Goal: Information Seeking & Learning: Learn about a topic

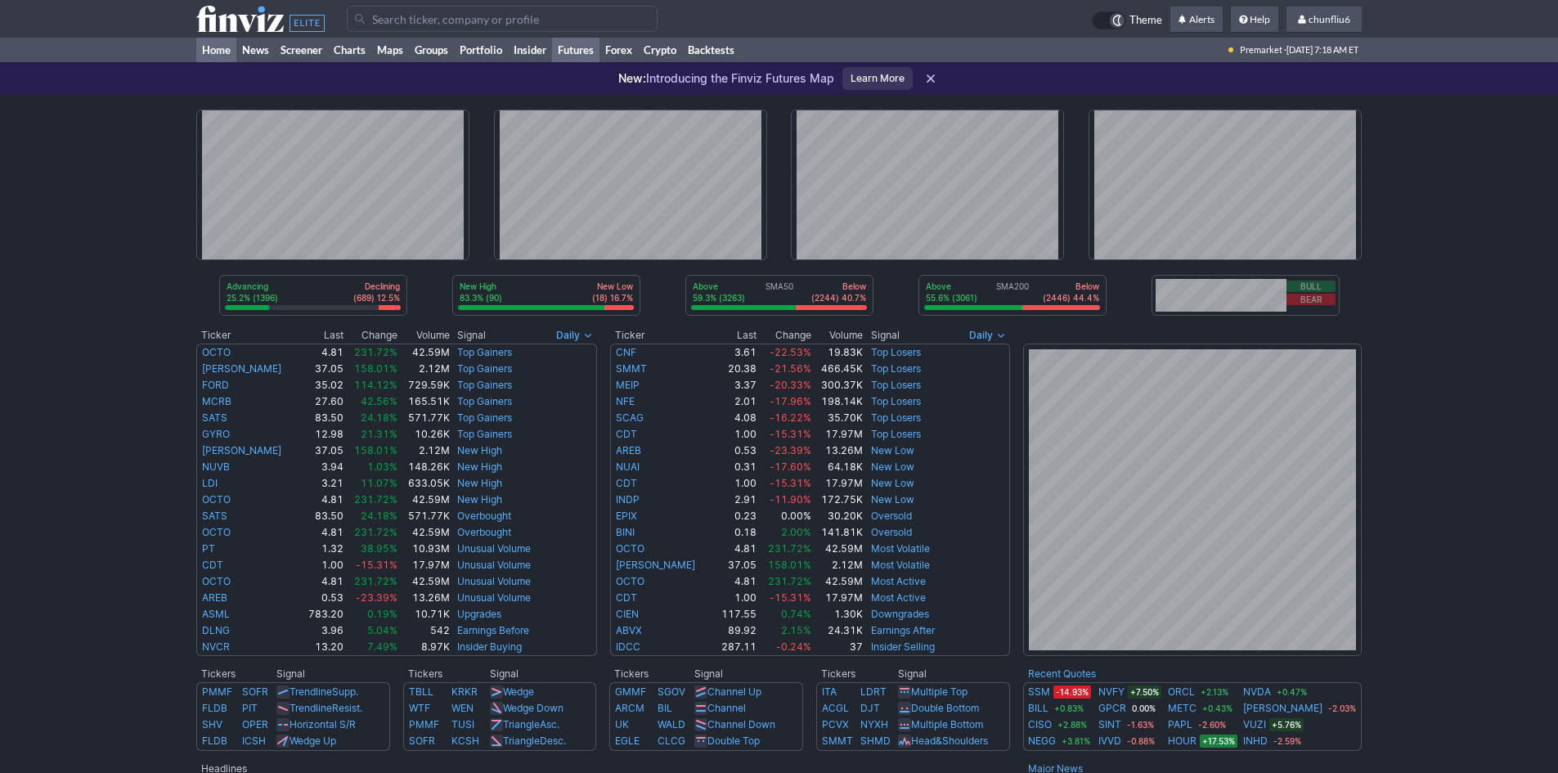
click at [581, 47] on link "Futures" at bounding box center [575, 50] width 47 height 25
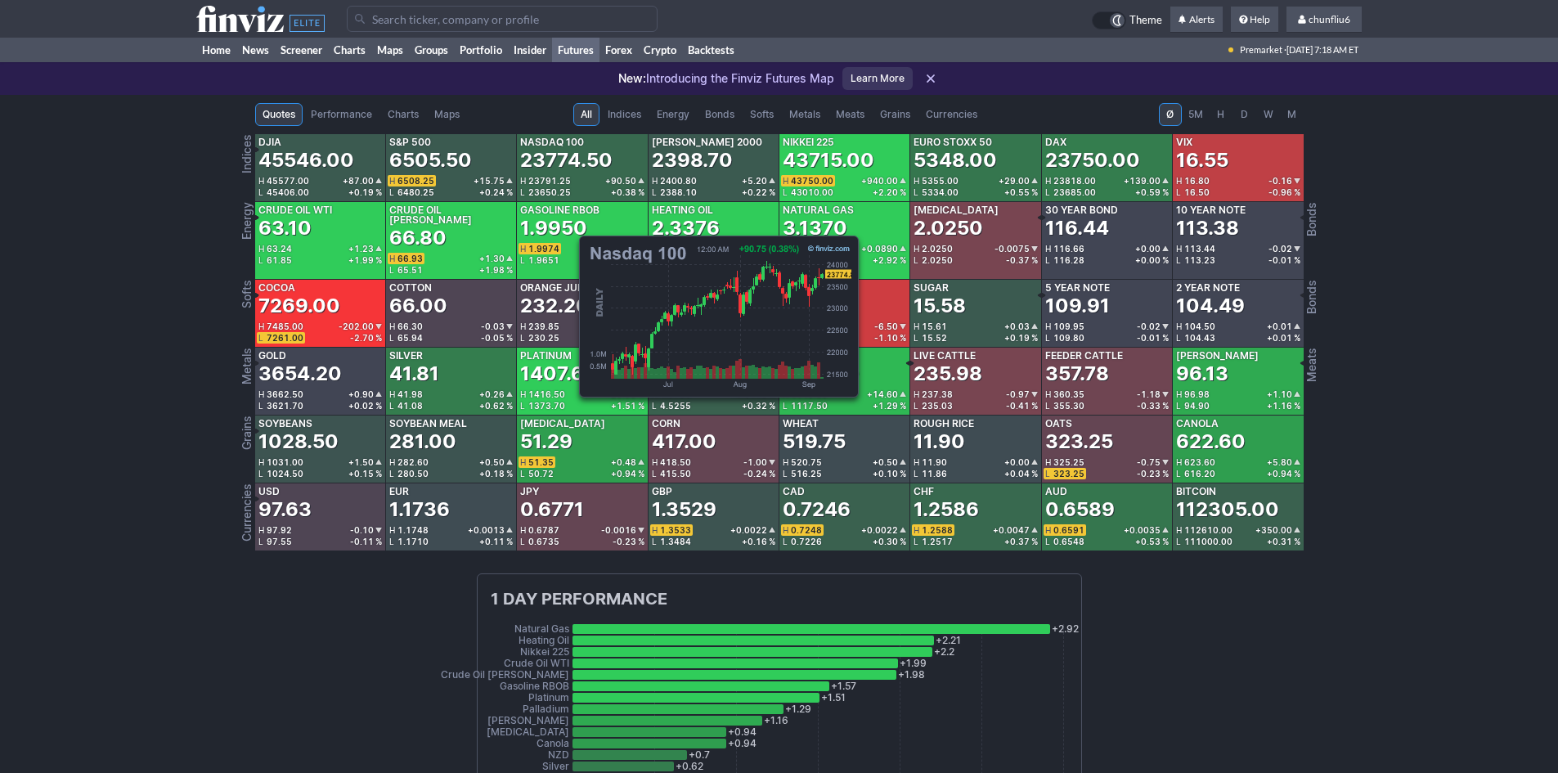
click at [571, 150] on div "23774.50" at bounding box center [566, 160] width 92 height 26
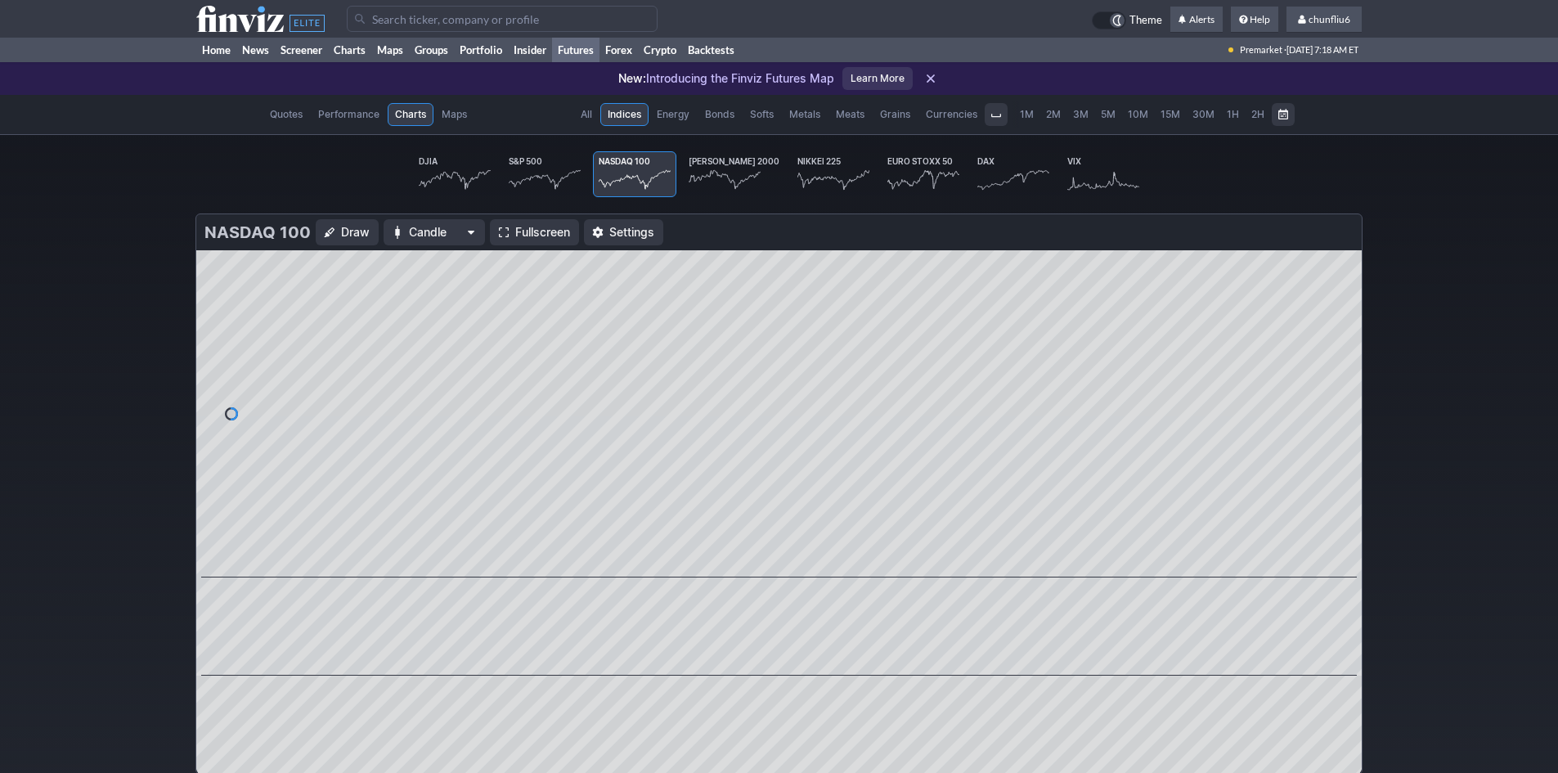
scroll to position [0, 101]
click at [516, 226] on span "Fullscreen" at bounding box center [542, 232] width 55 height 16
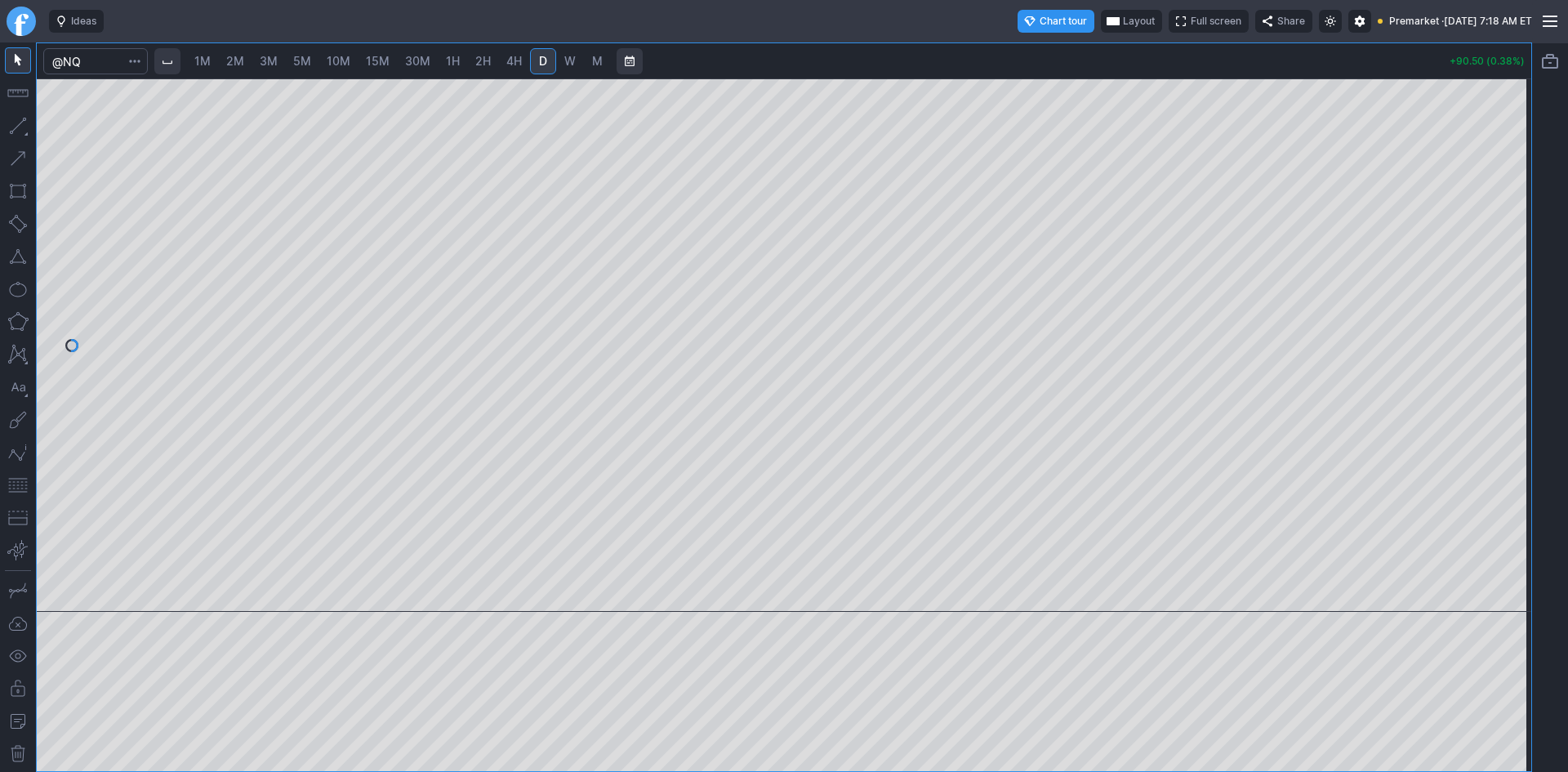
click at [340, 61] on span "10M" at bounding box center [339, 61] width 24 height 14
drag, startPoint x: 1513, startPoint y: 303, endPoint x: 1502, endPoint y: 294, distance: 14.2
click at [1502, 294] on div at bounding box center [1514, 341] width 34 height 492
click at [15, 481] on button "button" at bounding box center [18, 485] width 26 height 26
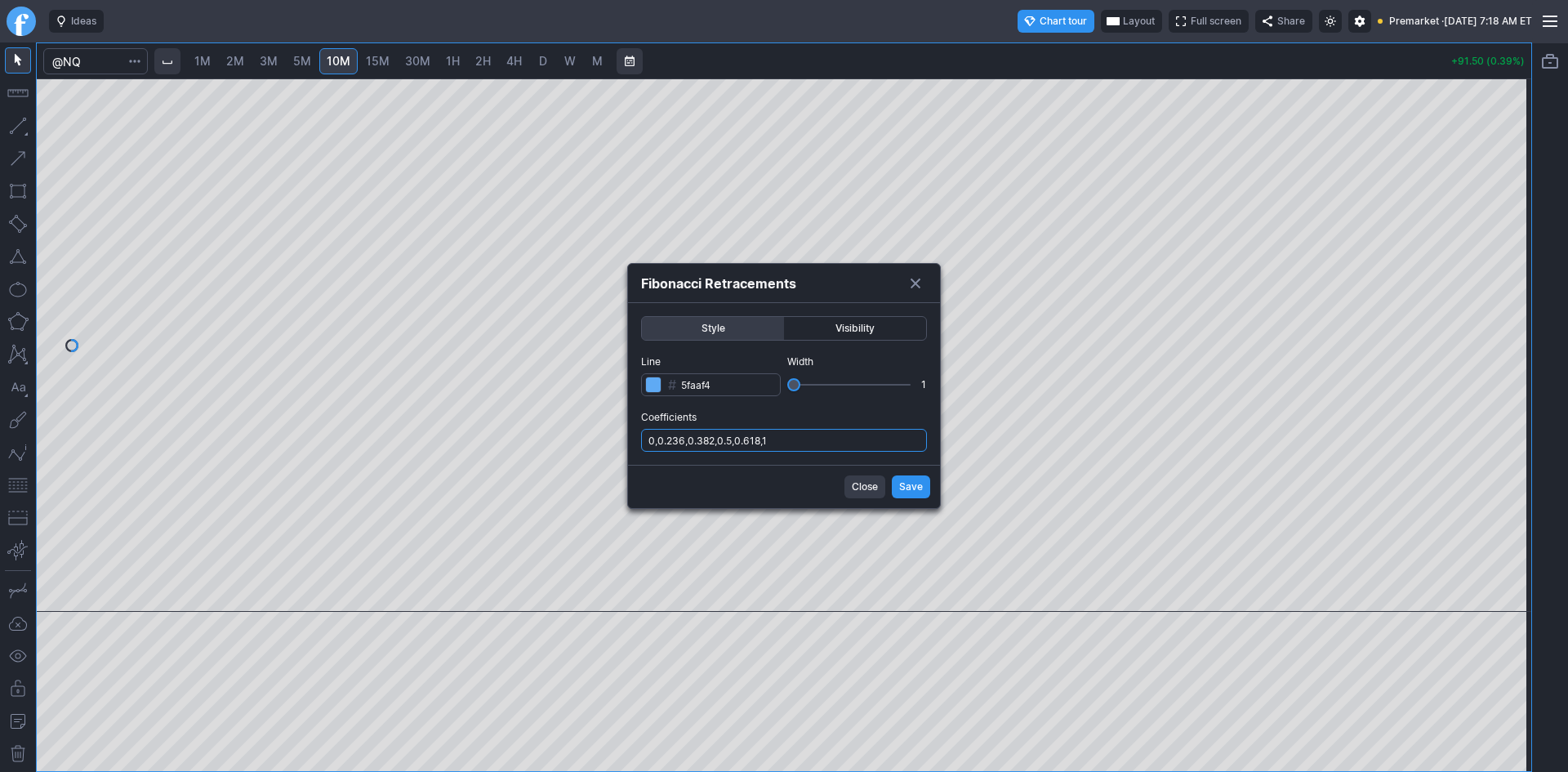
click at [856, 441] on input "0,0.236,0.382,0.5,0.618,1" at bounding box center [784, 439] width 286 height 23
type input "0,0.236,0.382,0.5,0.618,1,.786"
click at [894, 486] on button "Save" at bounding box center [911, 486] width 38 height 23
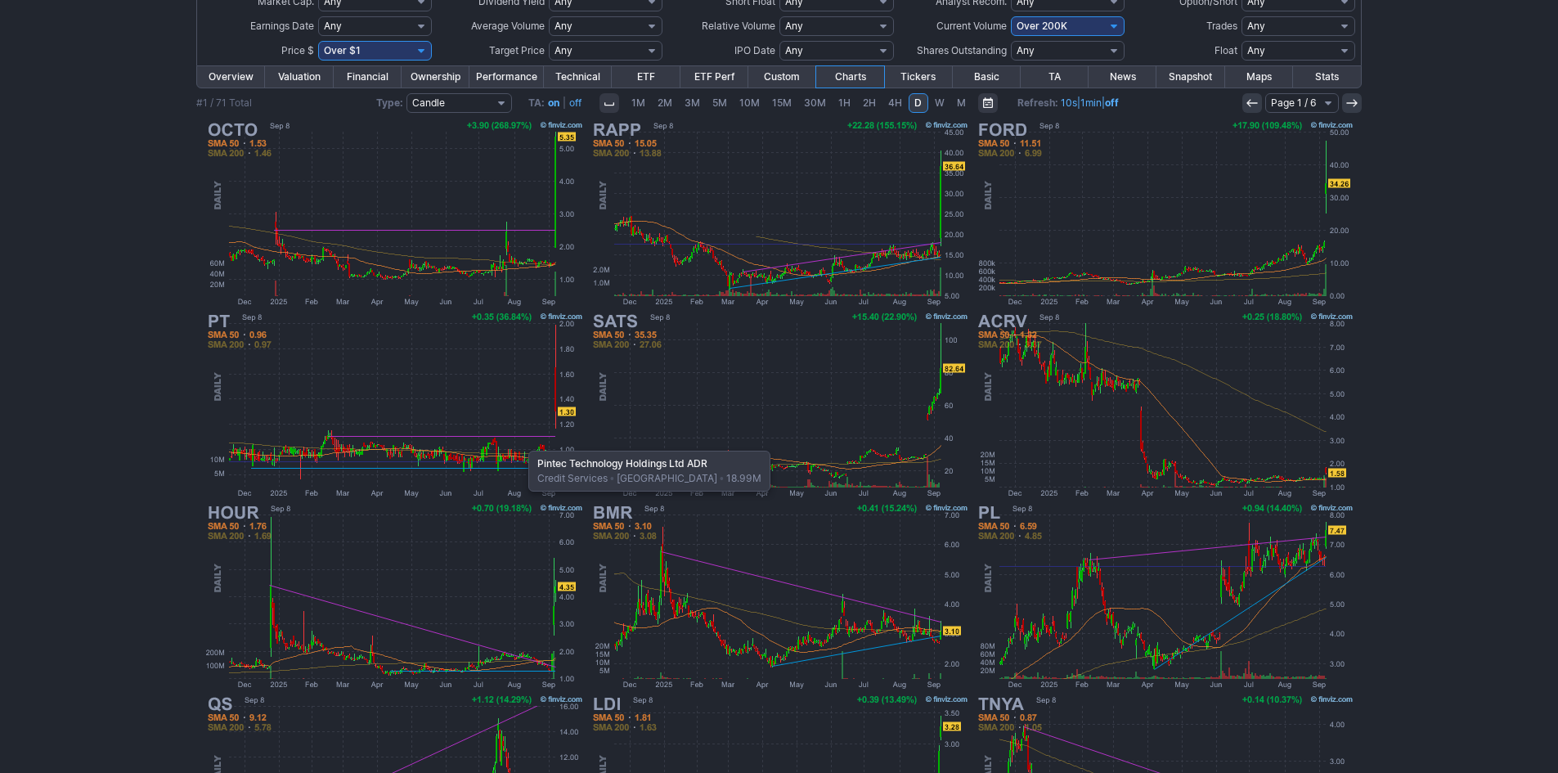
scroll to position [164, 0]
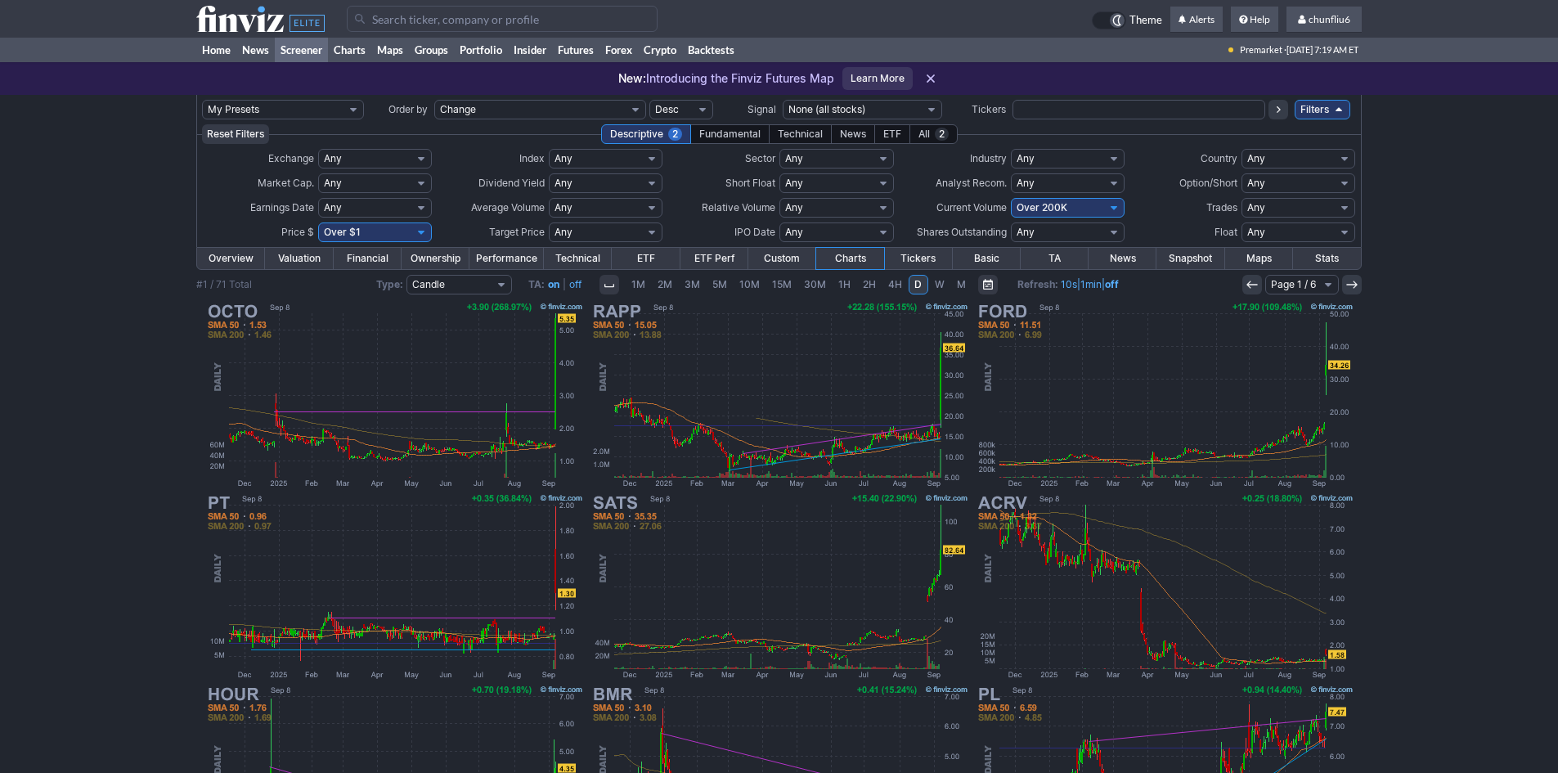
click at [393, 235] on select "Any Under $1 Under $2 Under $3 Under $4 Under $5 Under $7 Under $10 Under $15 U…" at bounding box center [375, 232] width 114 height 20
select select "o10"
click at [318, 222] on select "Any Under $1 Under $2 Under $3 Under $4 Under $5 Under $7 Under $10 Under $15 U…" at bounding box center [375, 232] width 114 height 20
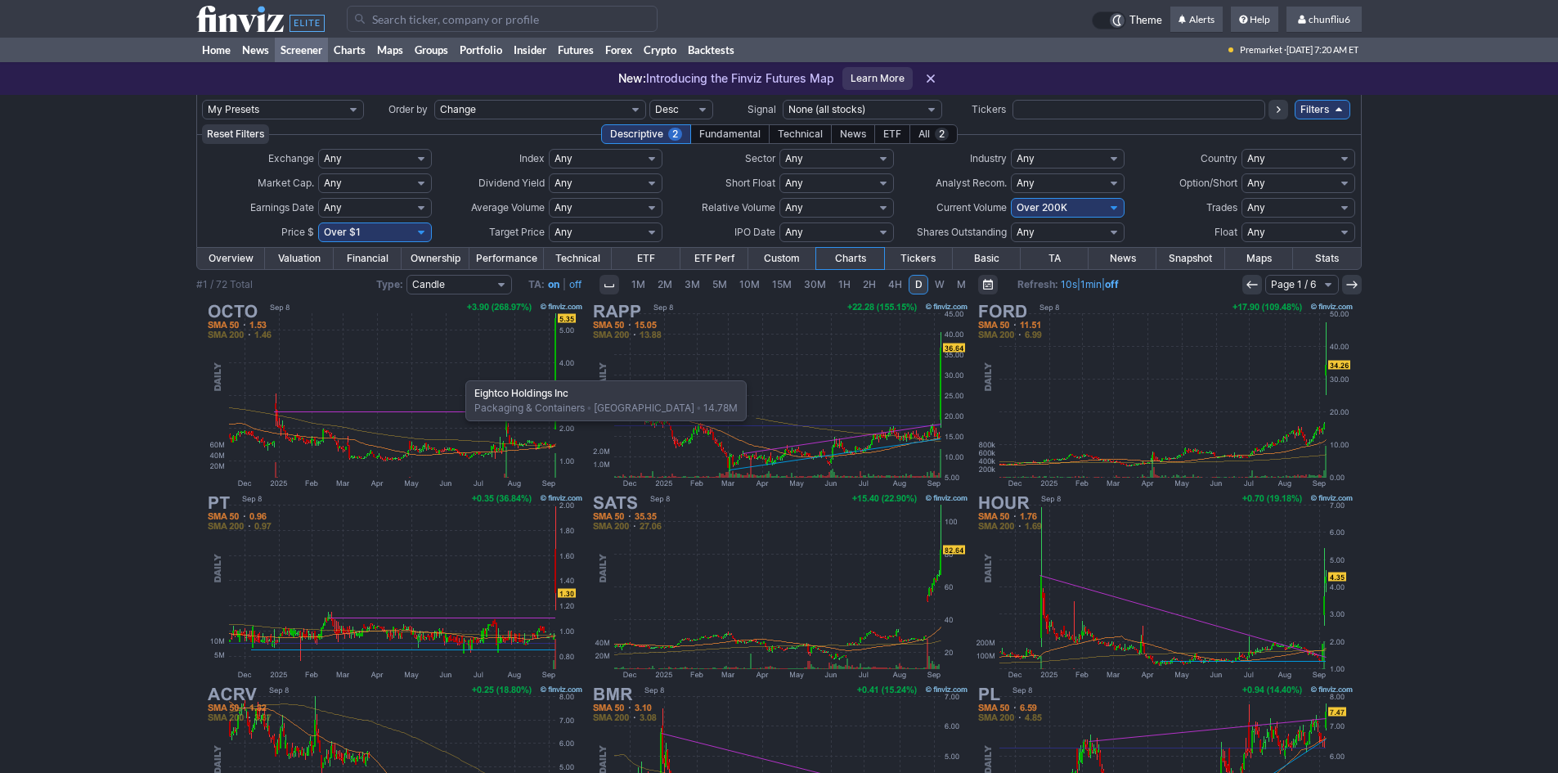
click at [457, 372] on img at bounding box center [394, 394] width 383 height 191
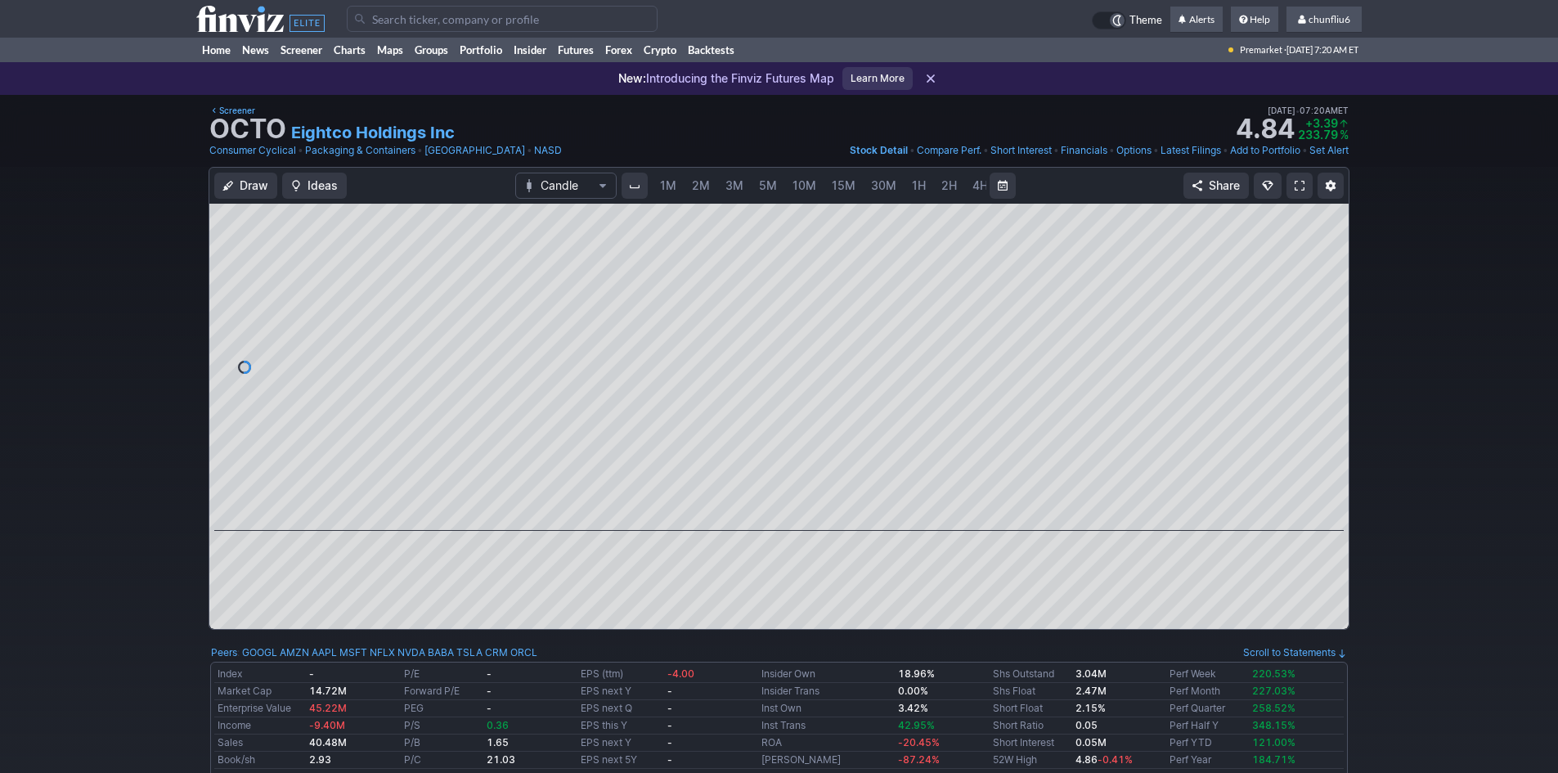
scroll to position [0, 88]
click at [1302, 183] on span at bounding box center [1299, 185] width 10 height 13
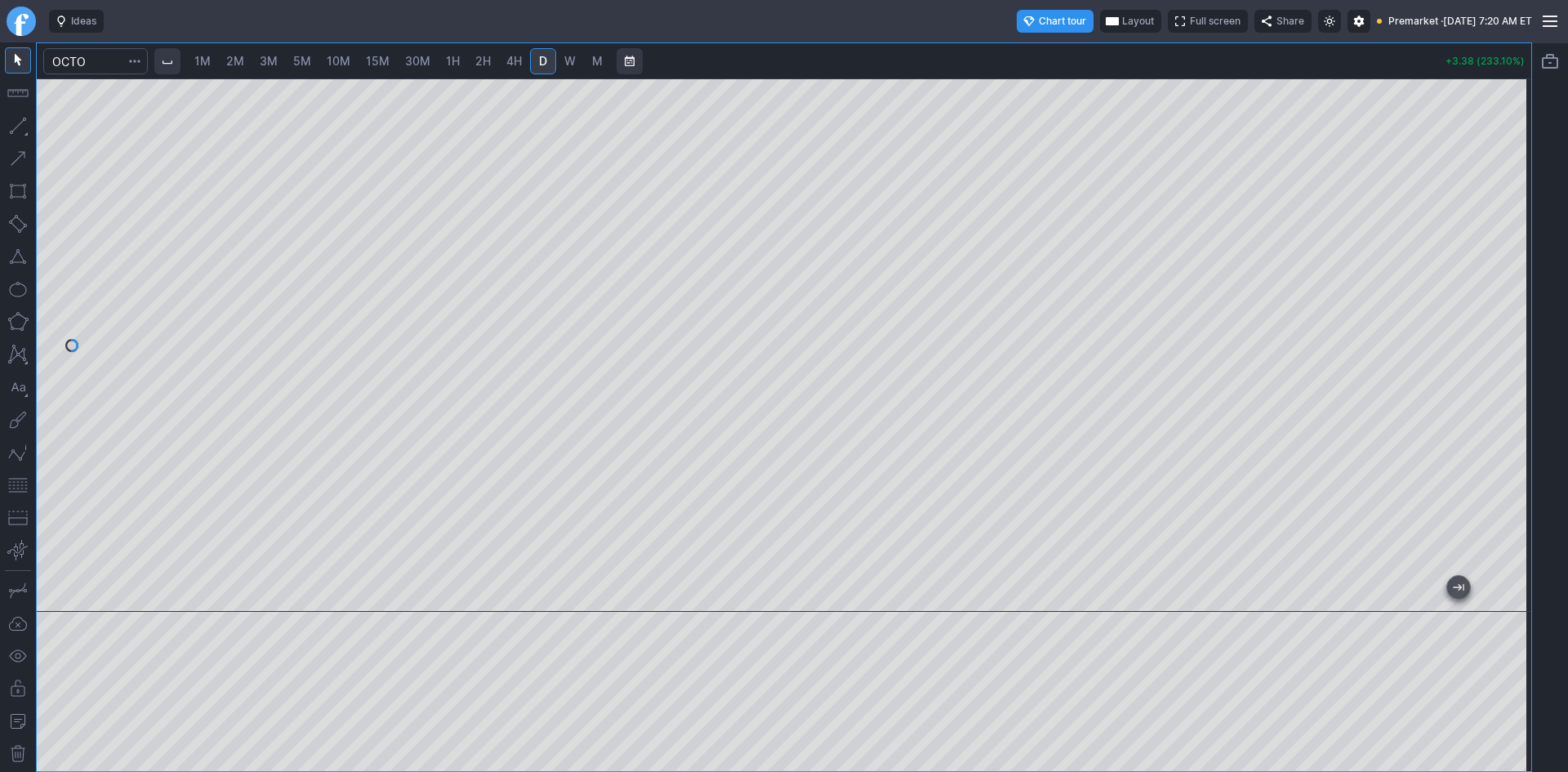
drag, startPoint x: 1510, startPoint y: 274, endPoint x: 1498, endPoint y: 309, distance: 37.0
click at [1502, 308] on div at bounding box center [1514, 341] width 34 height 492
drag, startPoint x: 21, startPoint y: 484, endPoint x: 35, endPoint y: 479, distance: 14.9
click at [21, 482] on button "button" at bounding box center [18, 485] width 26 height 26
drag, startPoint x: 1505, startPoint y: 240, endPoint x: 1497, endPoint y: 319, distance: 79.4
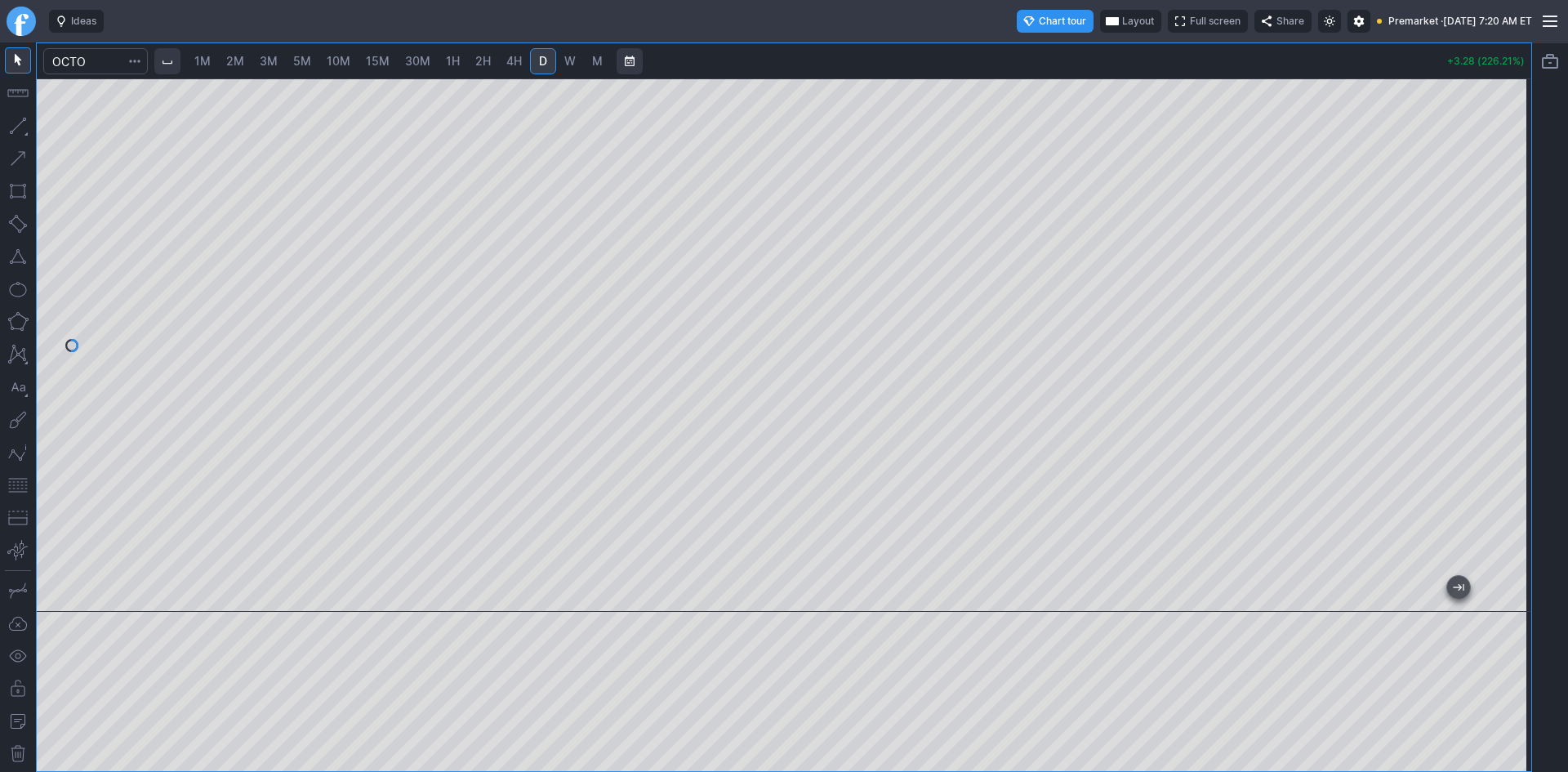
click at [1497, 319] on div at bounding box center [1514, 341] width 34 height 492
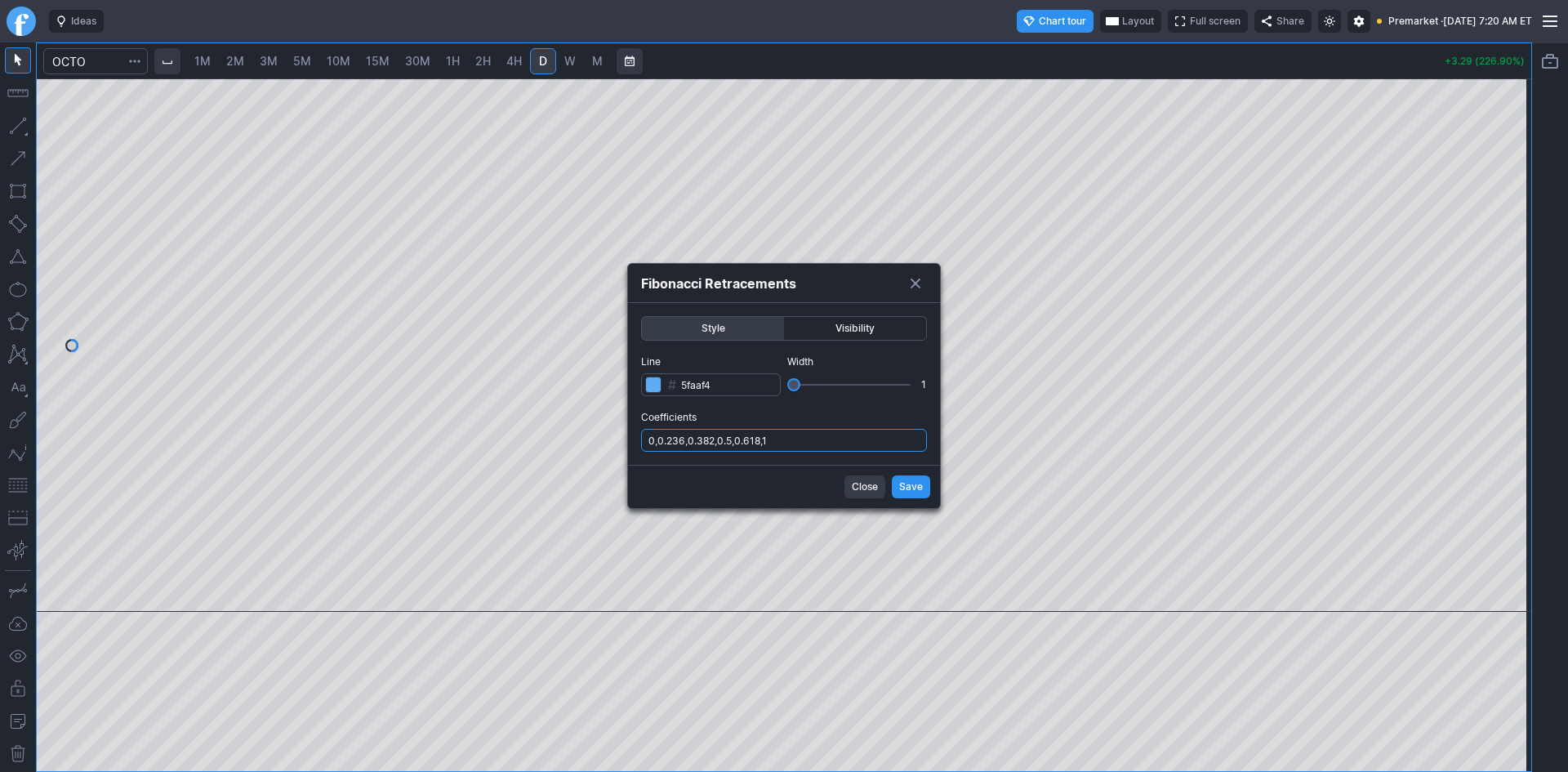
click at [849, 450] on input "0,0.236,0.382,0.5,0.618,1" at bounding box center [784, 439] width 286 height 23
type input "0,0.236,0.382,0.5,0.618,1,.786"
click at [905, 486] on span "Save" at bounding box center [911, 486] width 24 height 16
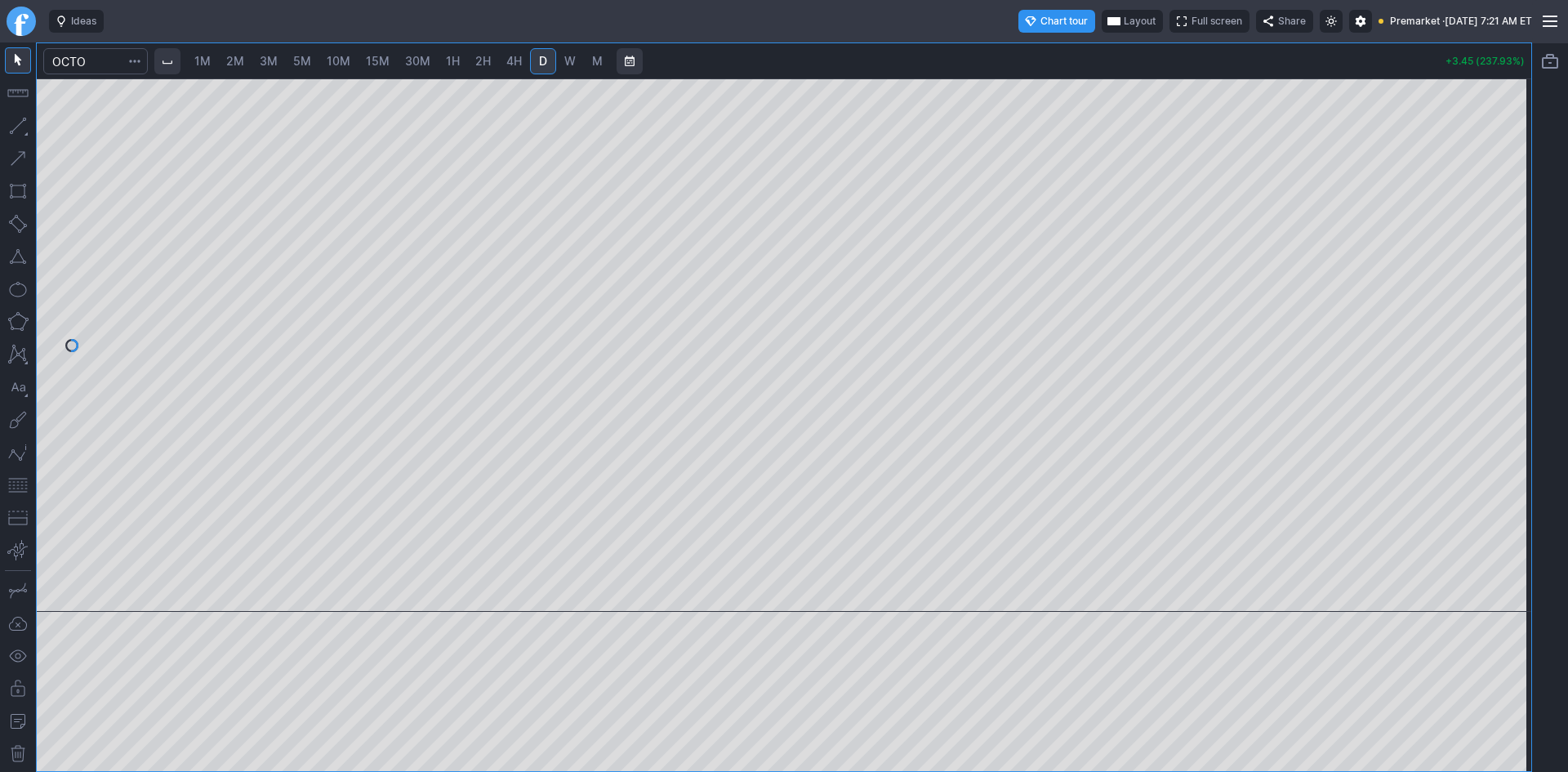
click at [1124, 20] on span "Layout" at bounding box center [1140, 21] width 32 height 16
click at [1060, 56] on button "Layout" at bounding box center [1057, 53] width 23 height 23
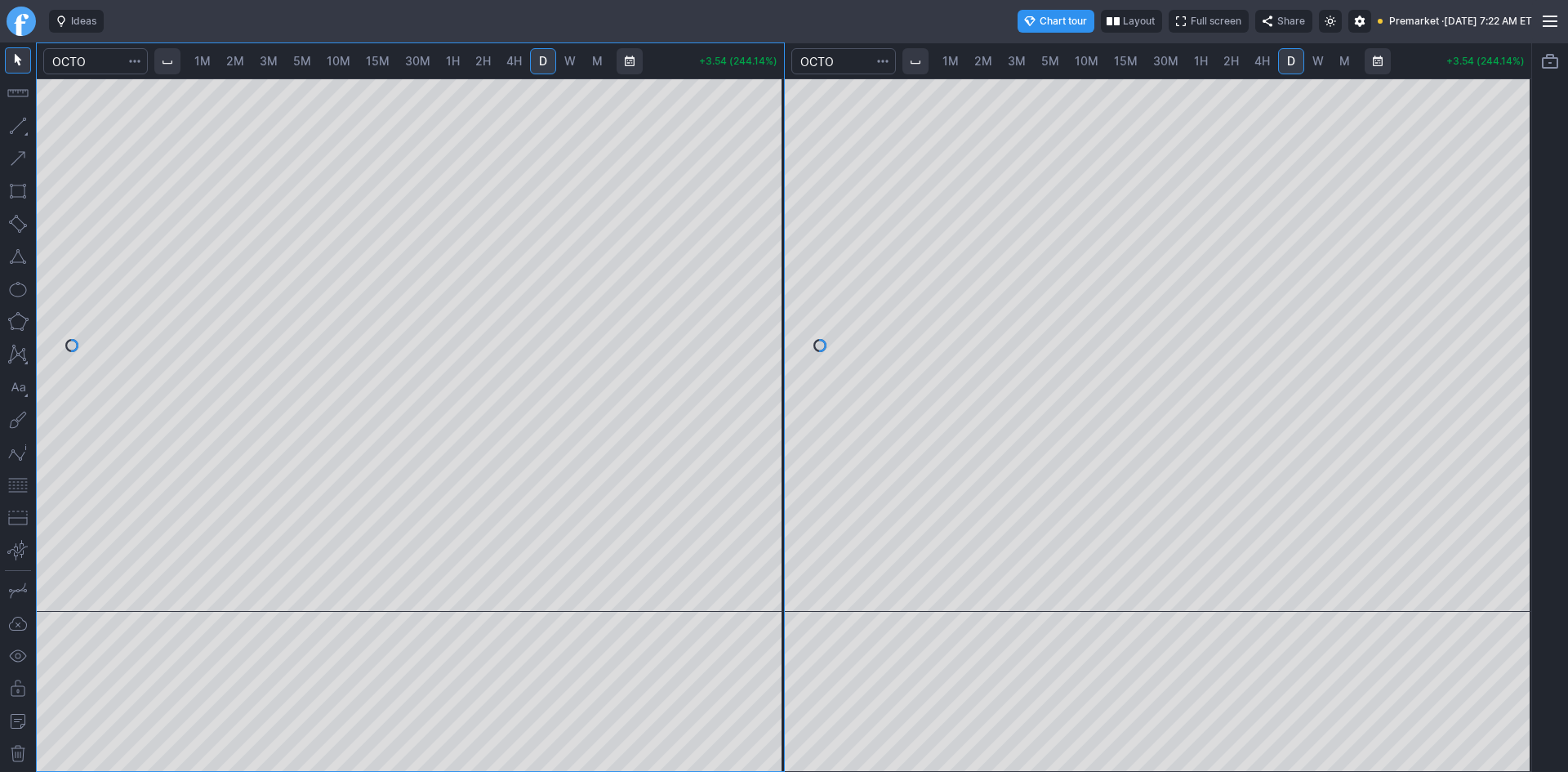
drag, startPoint x: 1511, startPoint y: 234, endPoint x: 1516, endPoint y: 327, distance: 93.1
click at [1516, 327] on div at bounding box center [1514, 341] width 34 height 492
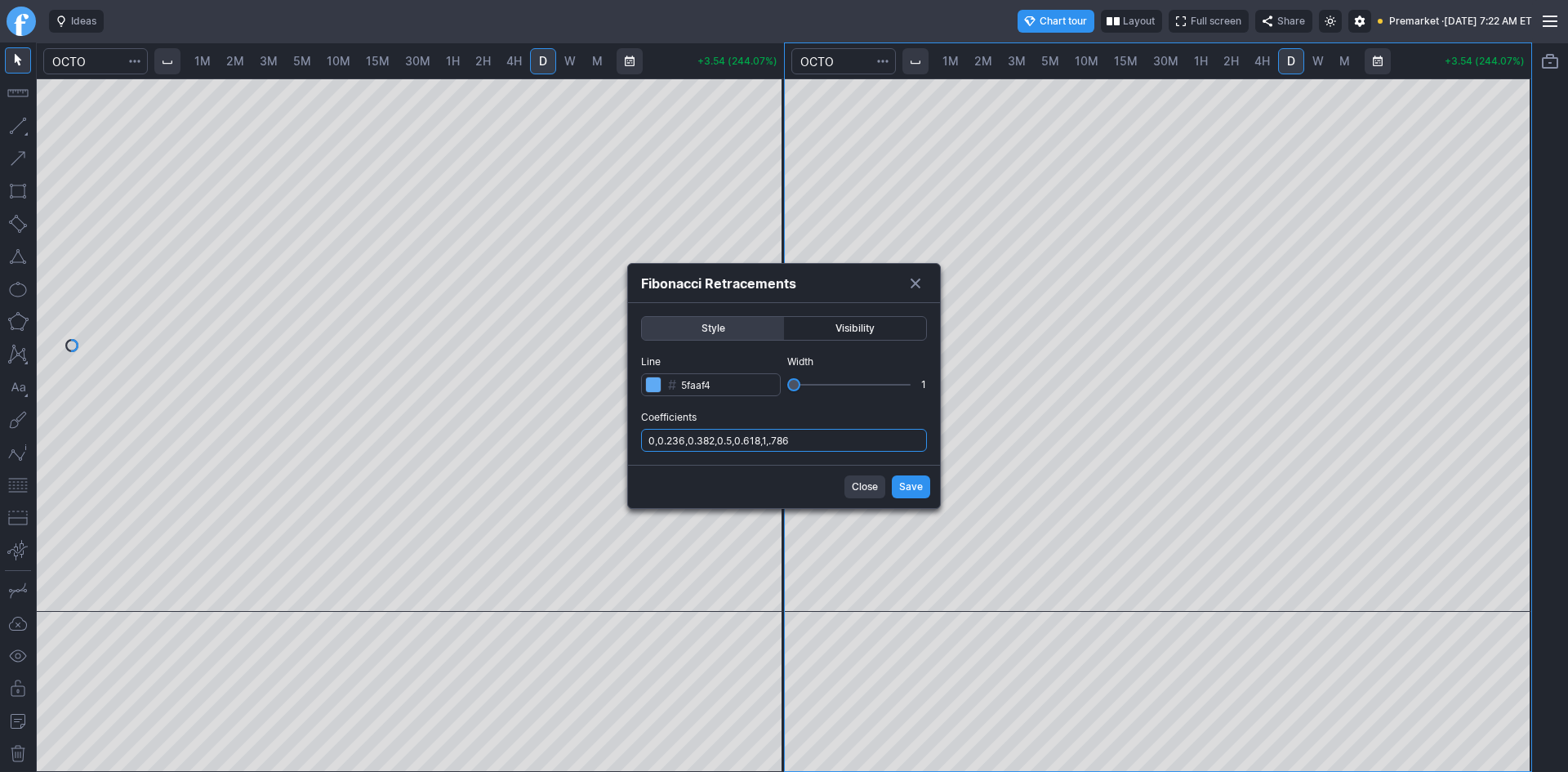
click at [848, 435] on input "0,0.236,0.382,0.5,0.618,1,.786" at bounding box center [784, 439] width 286 height 23
type input "0,0.236,0.382,0.5,0.618,1,.786,1.236"
click at [918, 486] on span "Save" at bounding box center [911, 486] width 24 height 16
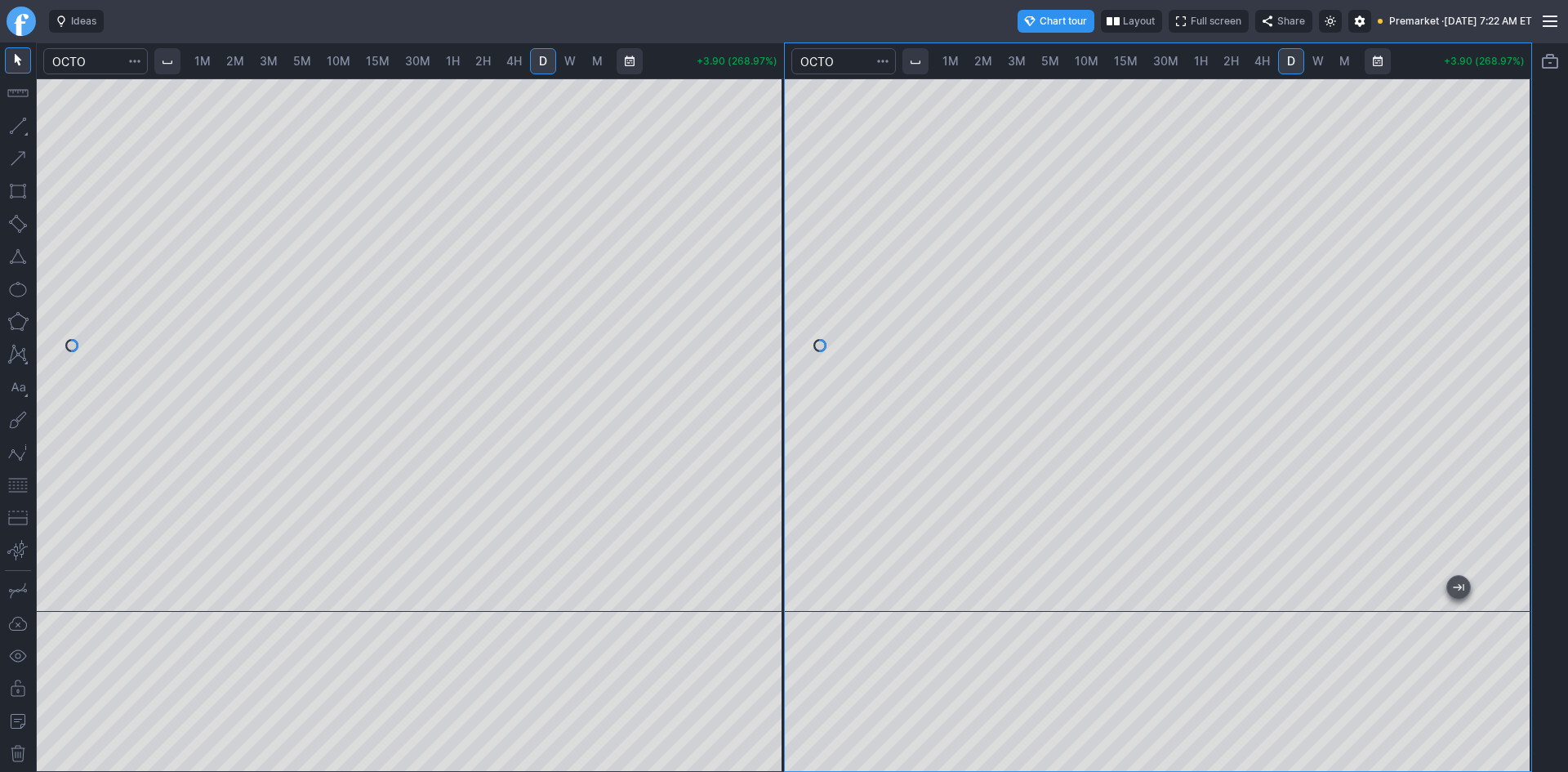
click at [243, 63] on span "2M" at bounding box center [235, 61] width 18 height 14
drag, startPoint x: 769, startPoint y: 214, endPoint x: 753, endPoint y: 330, distance: 117.1
click at [757, 329] on div at bounding box center [767, 341] width 34 height 492
click at [22, 488] on button "button" at bounding box center [18, 485] width 26 height 26
click at [772, 263] on div at bounding box center [767, 341] width 34 height 492
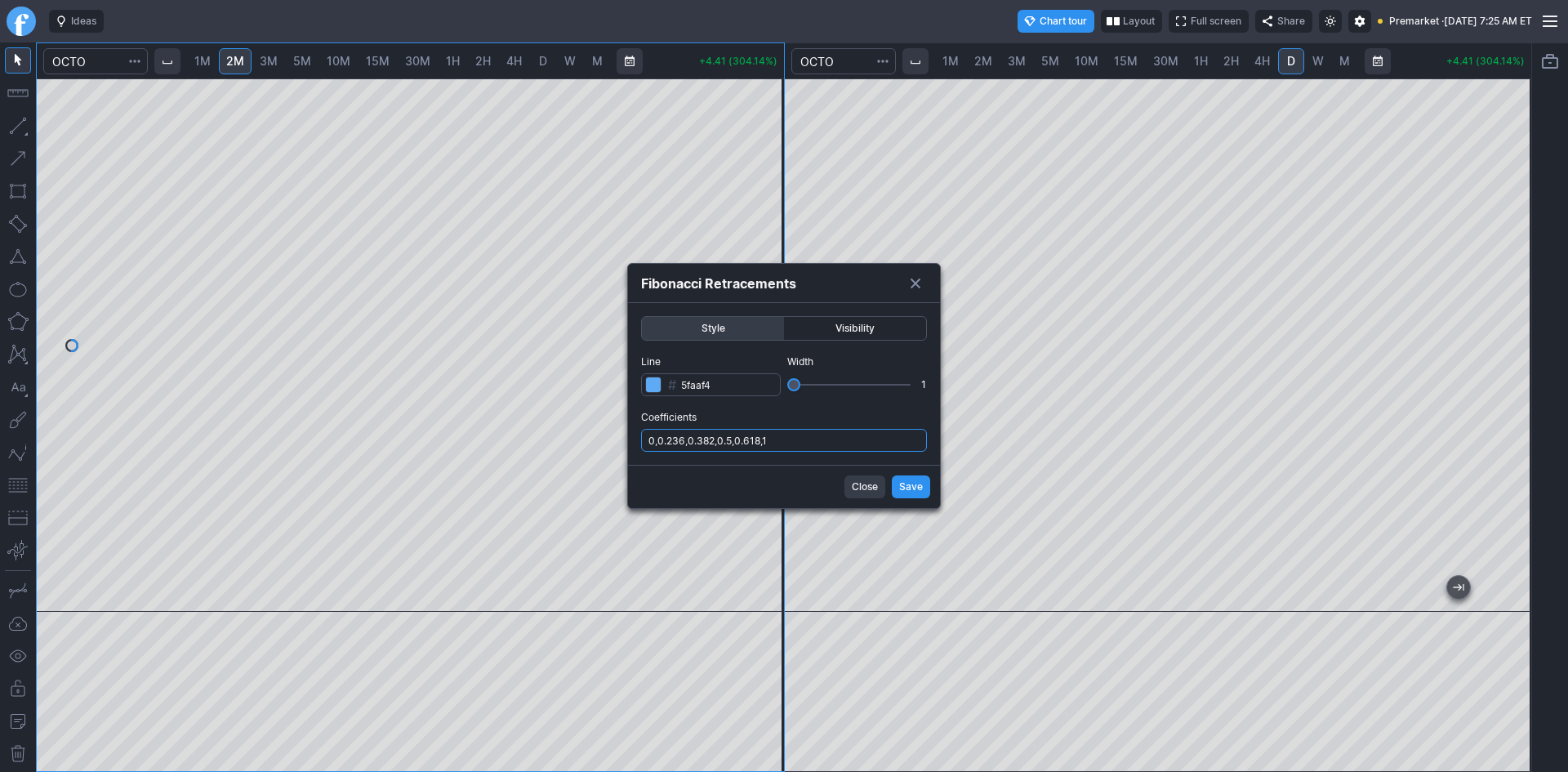
click at [839, 439] on input "0,0.236,0.382,0.5,0.618,1" at bounding box center [784, 439] width 286 height 23
type input "0,0.236,0.382,0.5,0.618,1,.786"
click at [907, 481] on span "Save" at bounding box center [911, 486] width 24 height 16
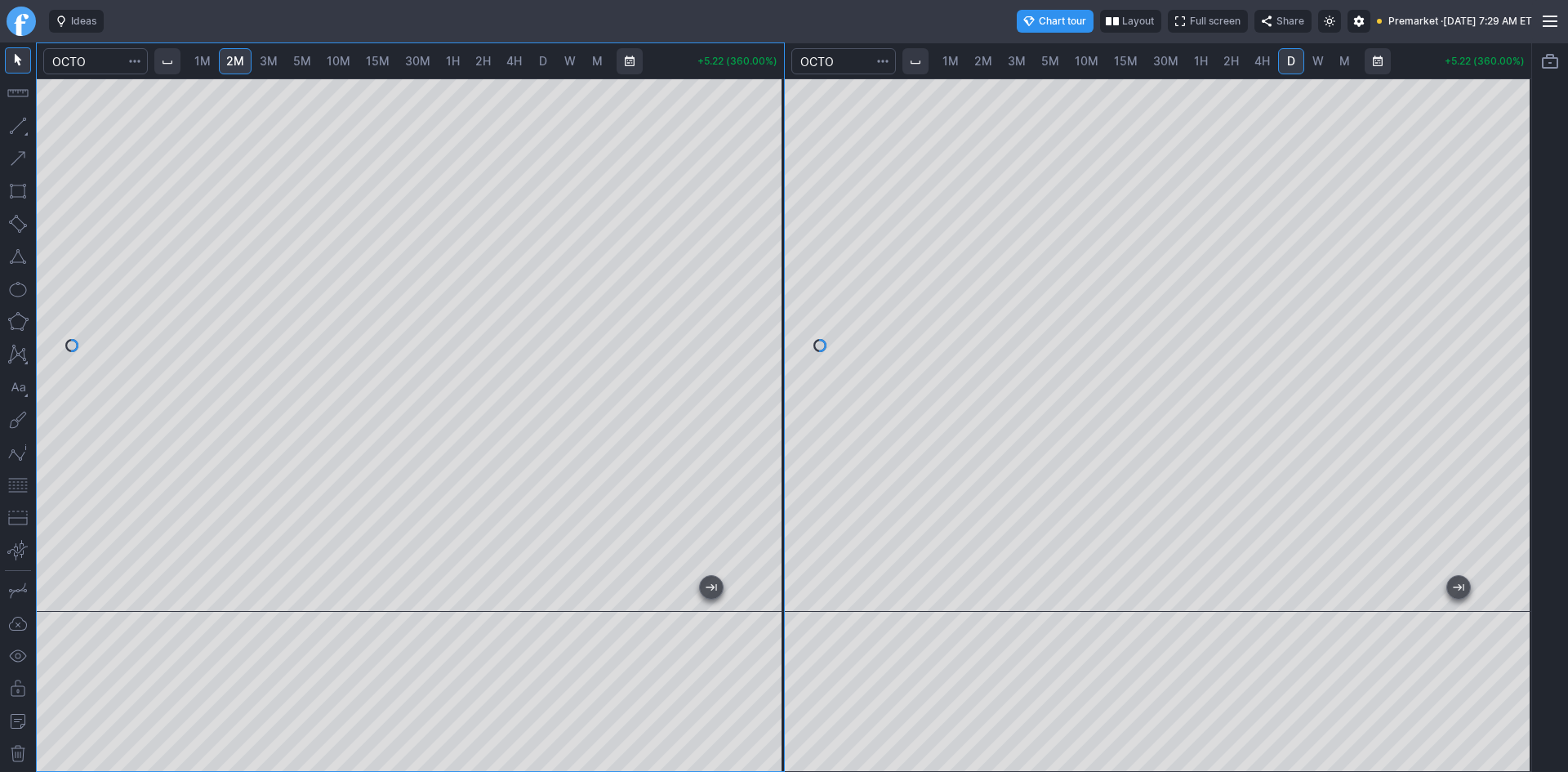
drag, startPoint x: 1499, startPoint y: 238, endPoint x: 1505, endPoint y: 300, distance: 62.3
click at [1505, 298] on div at bounding box center [1514, 341] width 34 height 492
click at [609, 565] on div "1M 2M 3M 5M 10M 15M 30M 1H 2H 4H D W M +5.18 (357.24%) 1M 2M 3M 5M 10M 15M 30M …" at bounding box center [784, 407] width 1496 height 729
drag, startPoint x: 1316, startPoint y: 601, endPoint x: 1198, endPoint y: 598, distance: 118.0
click at [1198, 598] on div at bounding box center [1159, 345] width 747 height 533
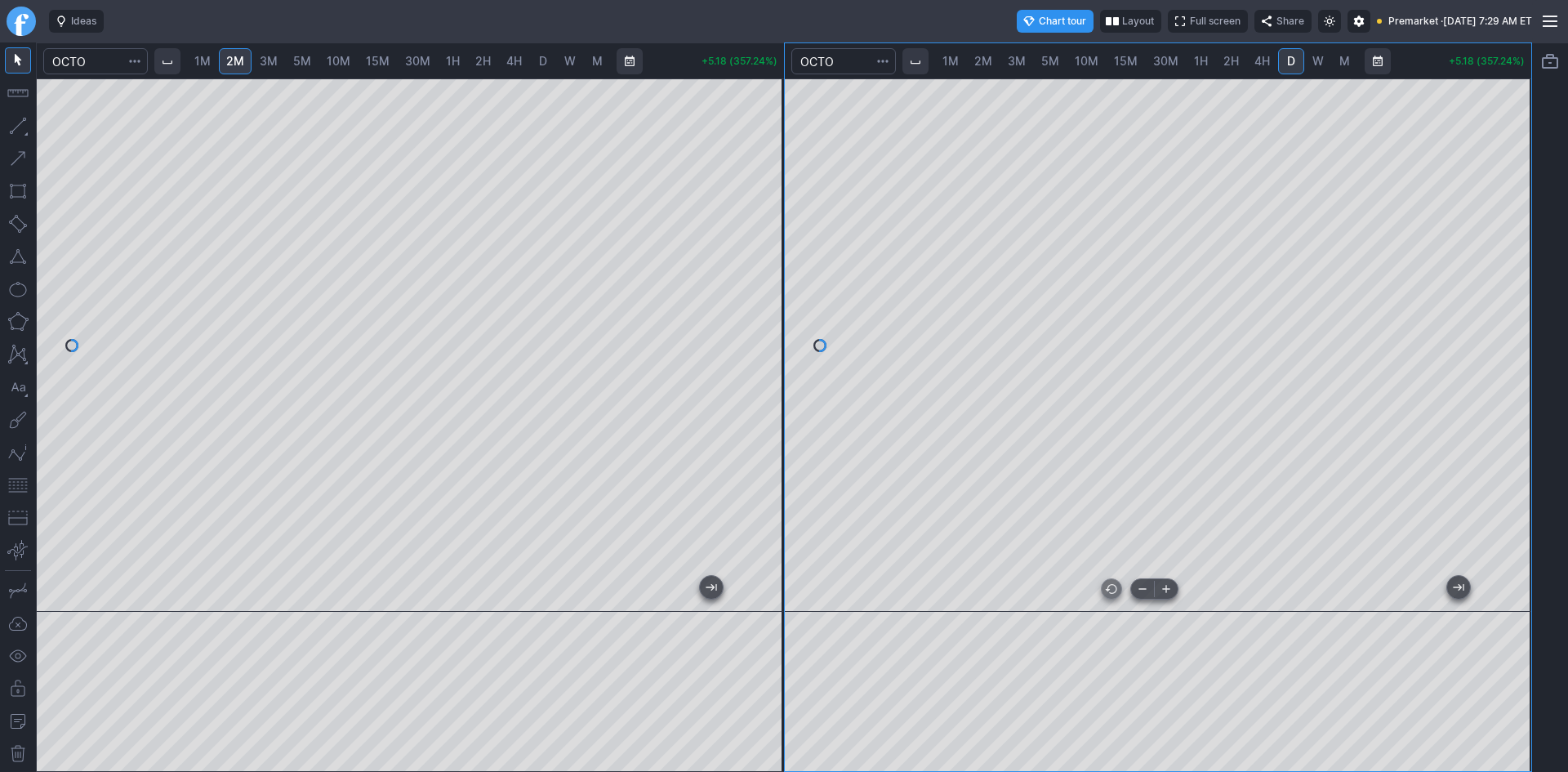
drag, startPoint x: 1233, startPoint y: 602, endPoint x: 1352, endPoint y: 603, distance: 119.0
click at [1352, 603] on div at bounding box center [1156, 597] width 685 height 16
click at [894, 63] on div "1M 2M 3M 5M 10M 15M 30M 1H 2H 4H D W M +5.26 (362.76%)" at bounding box center [1159, 406] width 747 height 728
drag, startPoint x: 1514, startPoint y: 173, endPoint x: 1502, endPoint y: 253, distance: 80.9
click at [1513, 249] on div at bounding box center [1514, 341] width 34 height 492
